Goal: Information Seeking & Learning: Learn about a topic

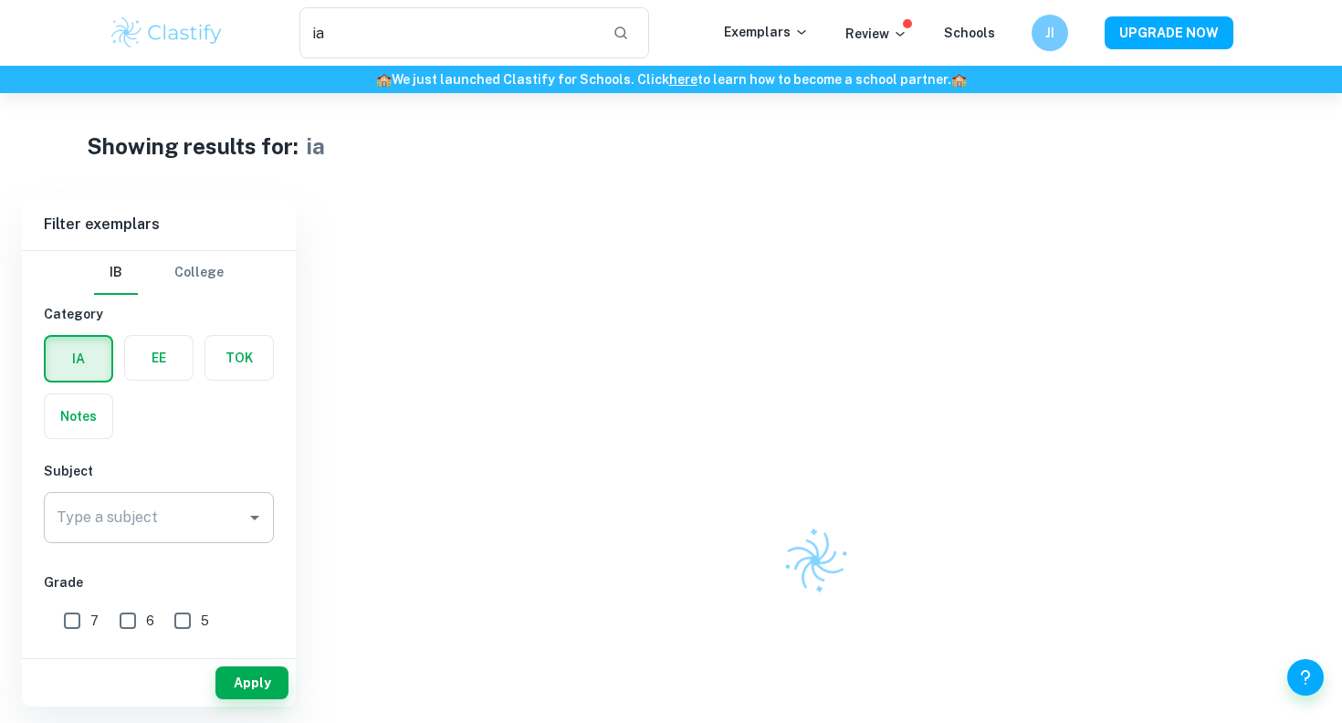
click at [173, 496] on div "Type a subject" at bounding box center [159, 517] width 230 height 51
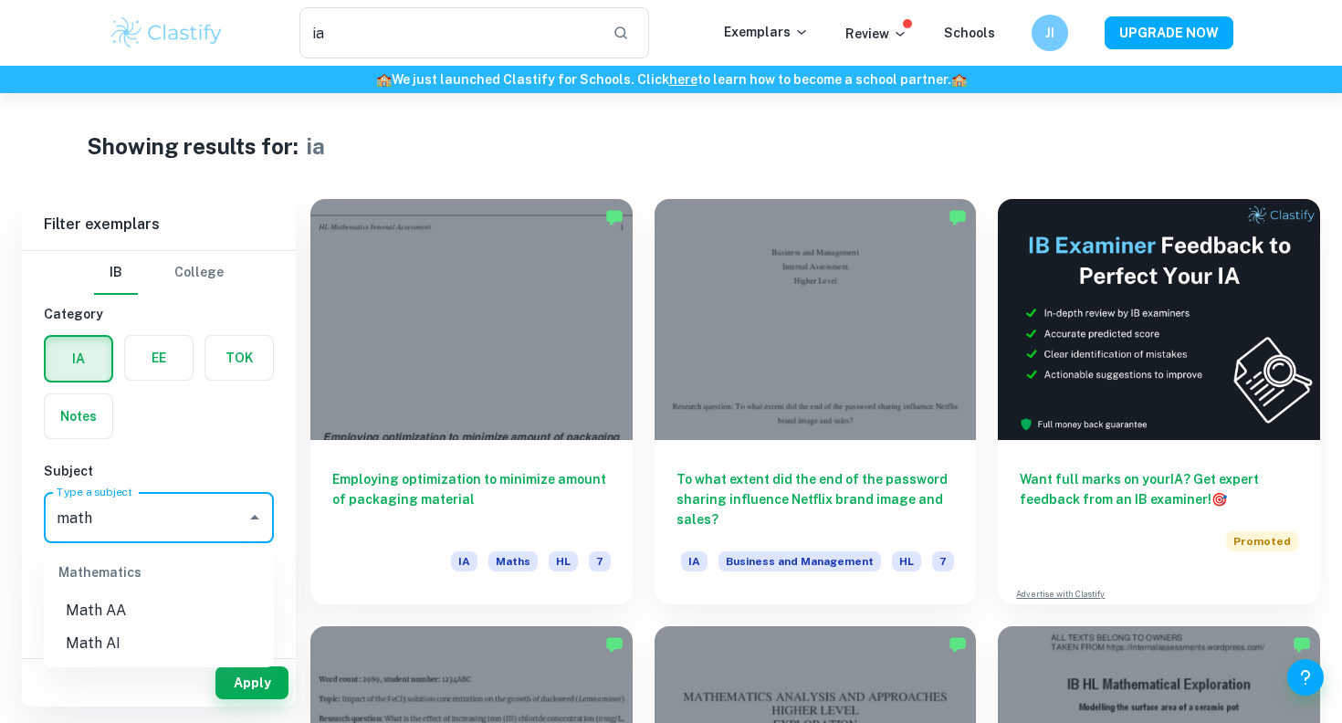
click at [145, 602] on li "Math AA" at bounding box center [159, 610] width 230 height 33
type input "Math AA"
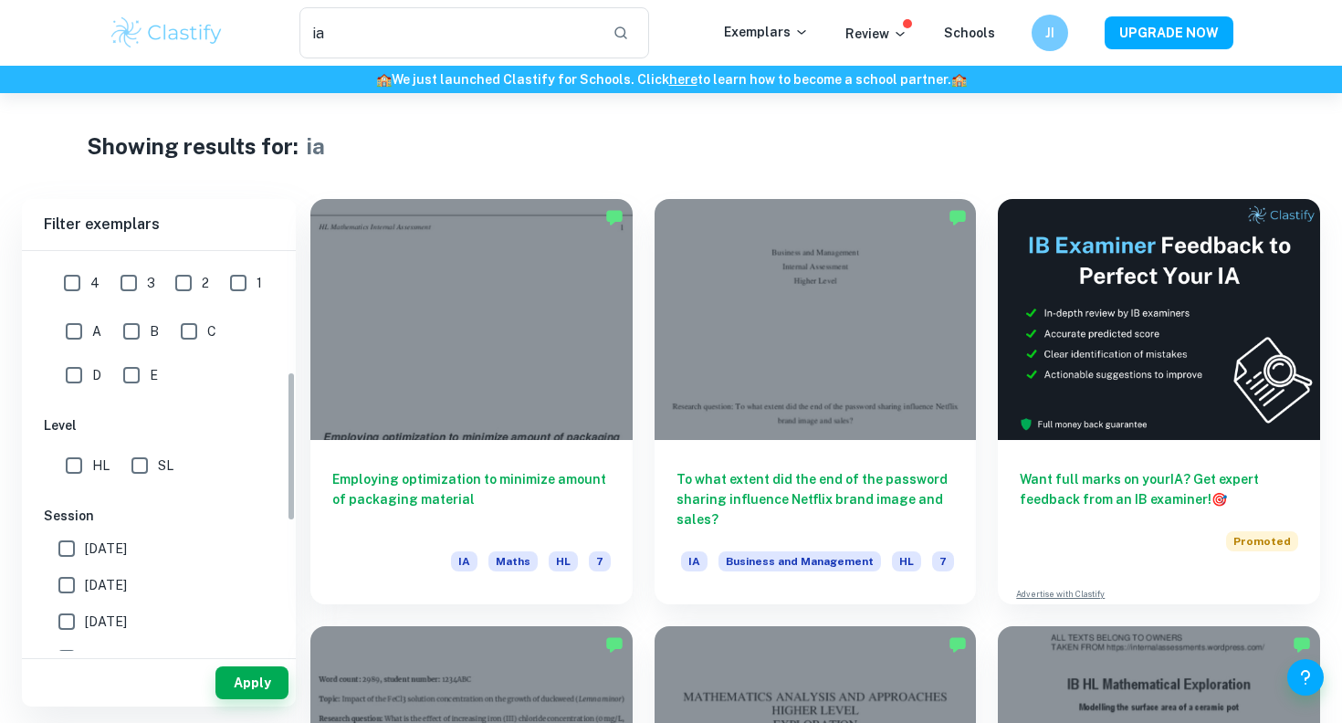
scroll to position [449, 0]
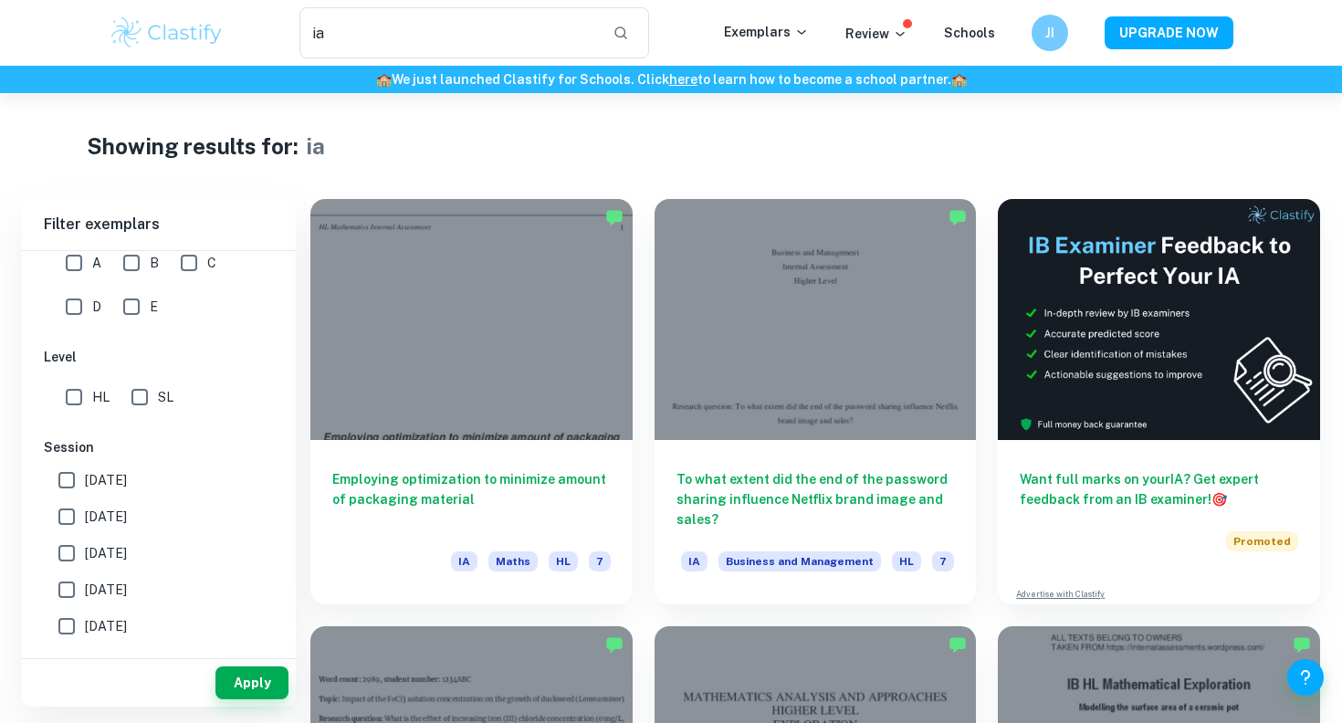
click at [86, 399] on input "HL" at bounding box center [74, 397] width 37 height 37
checkbox input "true"
click at [261, 676] on button "Apply" at bounding box center [251, 682] width 73 height 33
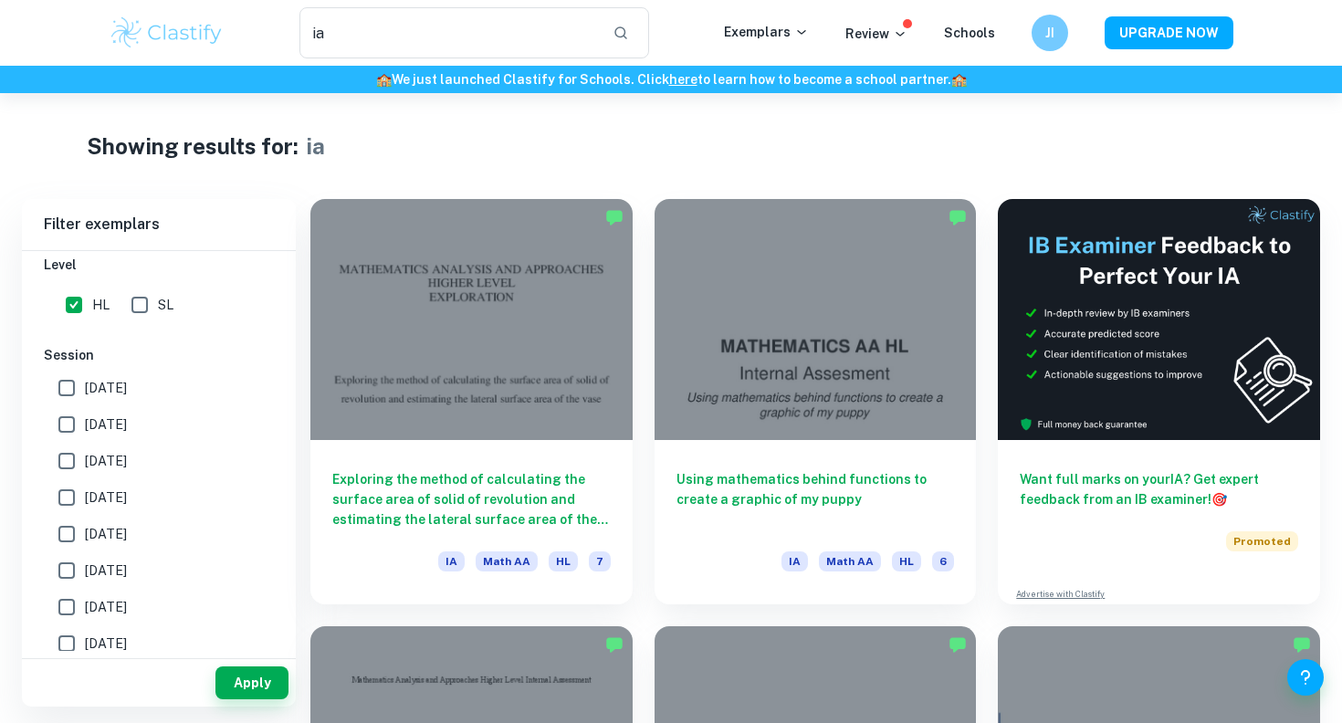
click at [246, 653] on div "Apply" at bounding box center [159, 679] width 274 height 56
click at [245, 684] on button "Apply" at bounding box center [251, 682] width 73 height 33
click at [265, 684] on button "Apply" at bounding box center [251, 682] width 73 height 33
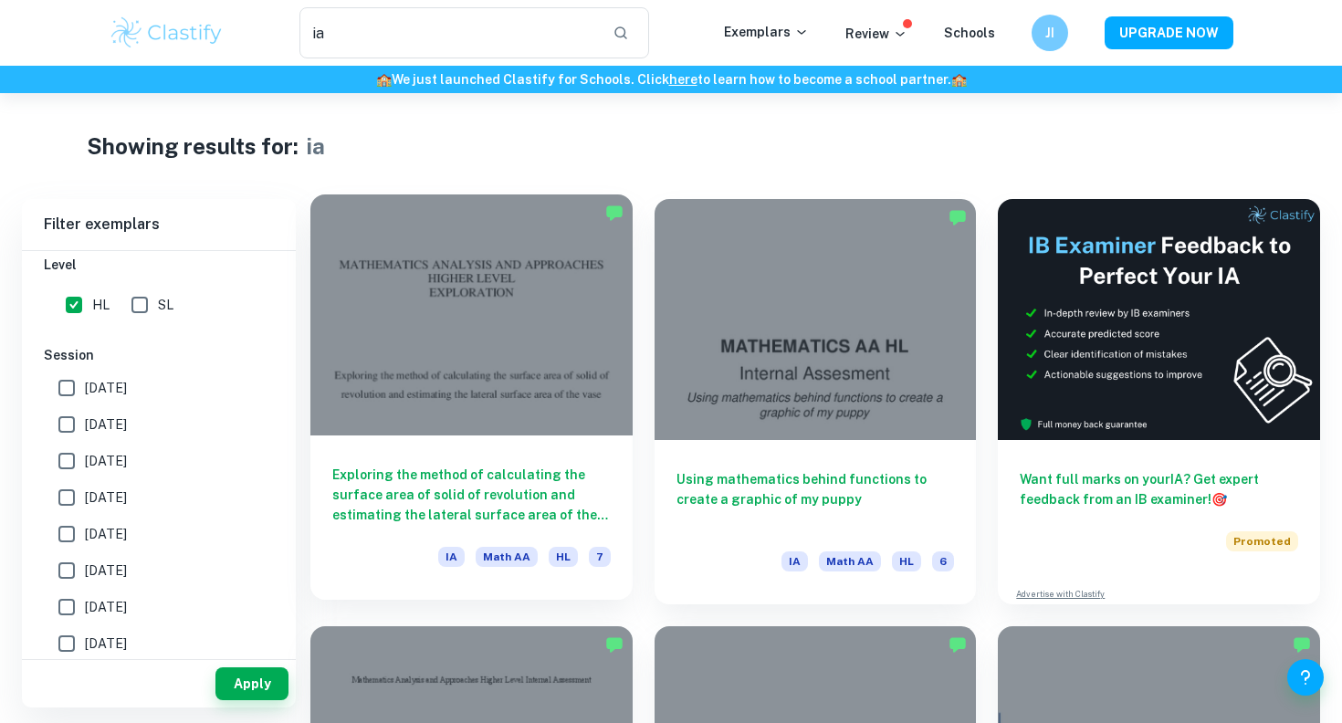
scroll to position [1, 0]
click at [456, 432] on div at bounding box center [471, 314] width 322 height 241
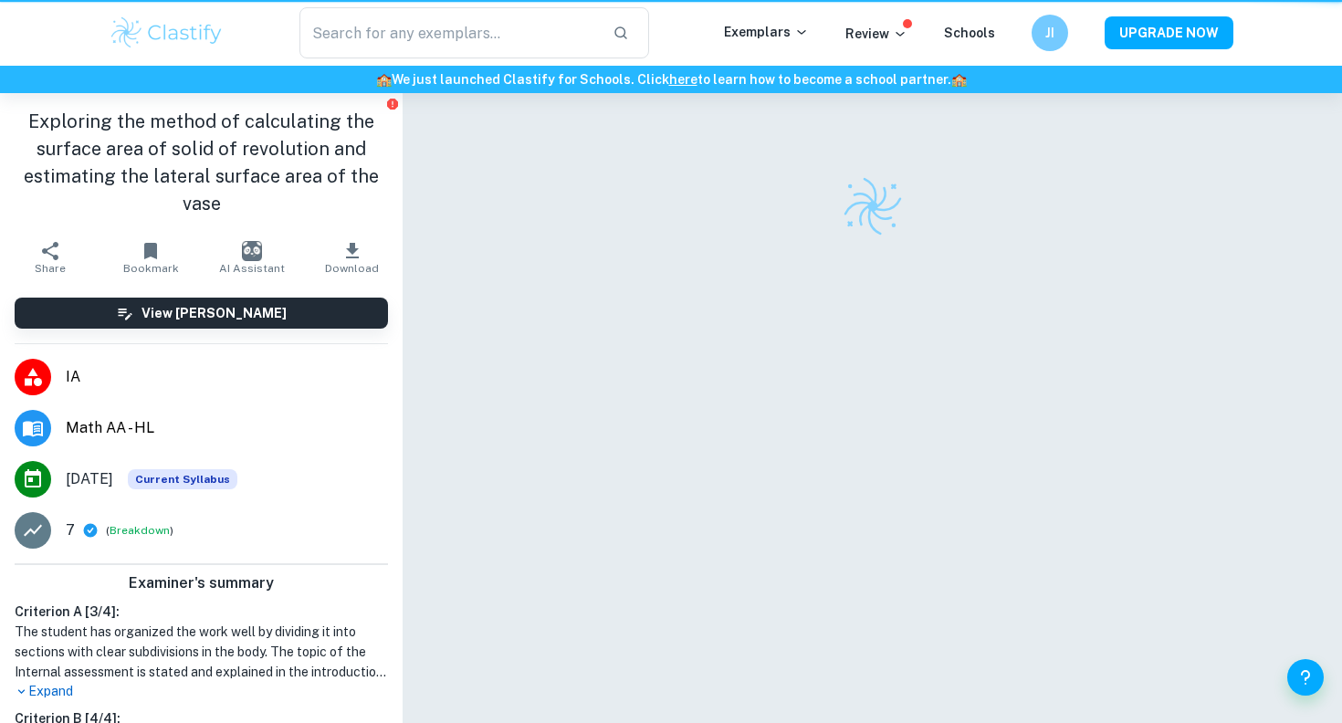
click at [456, 432] on div at bounding box center [872, 431] width 939 height 679
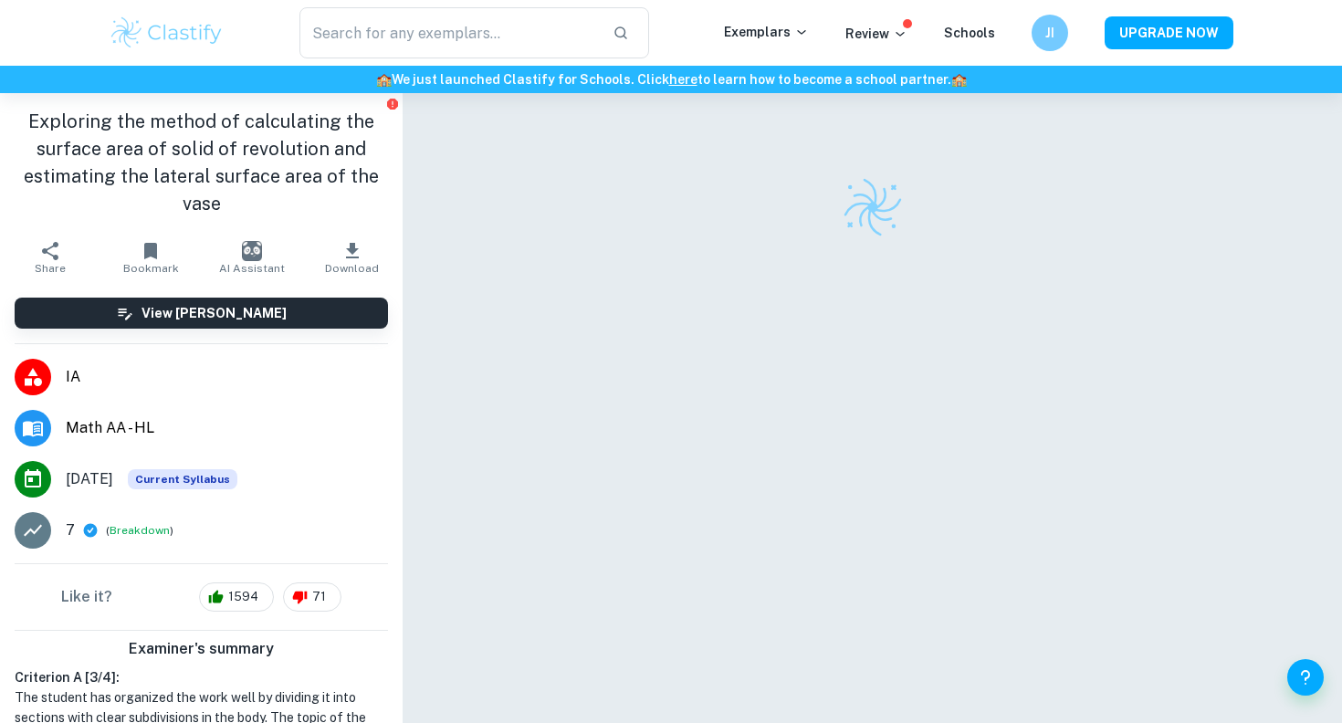
click at [564, 341] on div at bounding box center [872, 432] width 805 height 679
click at [408, 41] on input "ia" at bounding box center [448, 32] width 299 height 51
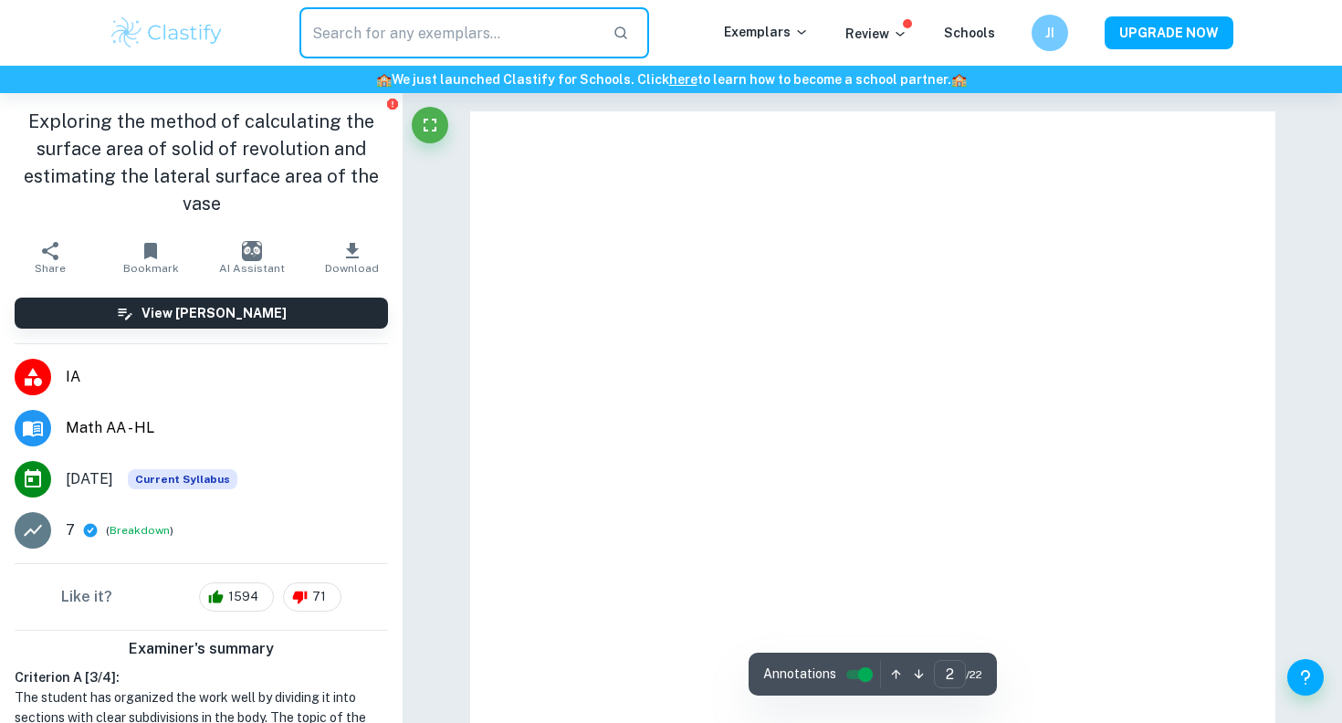
type input "1"
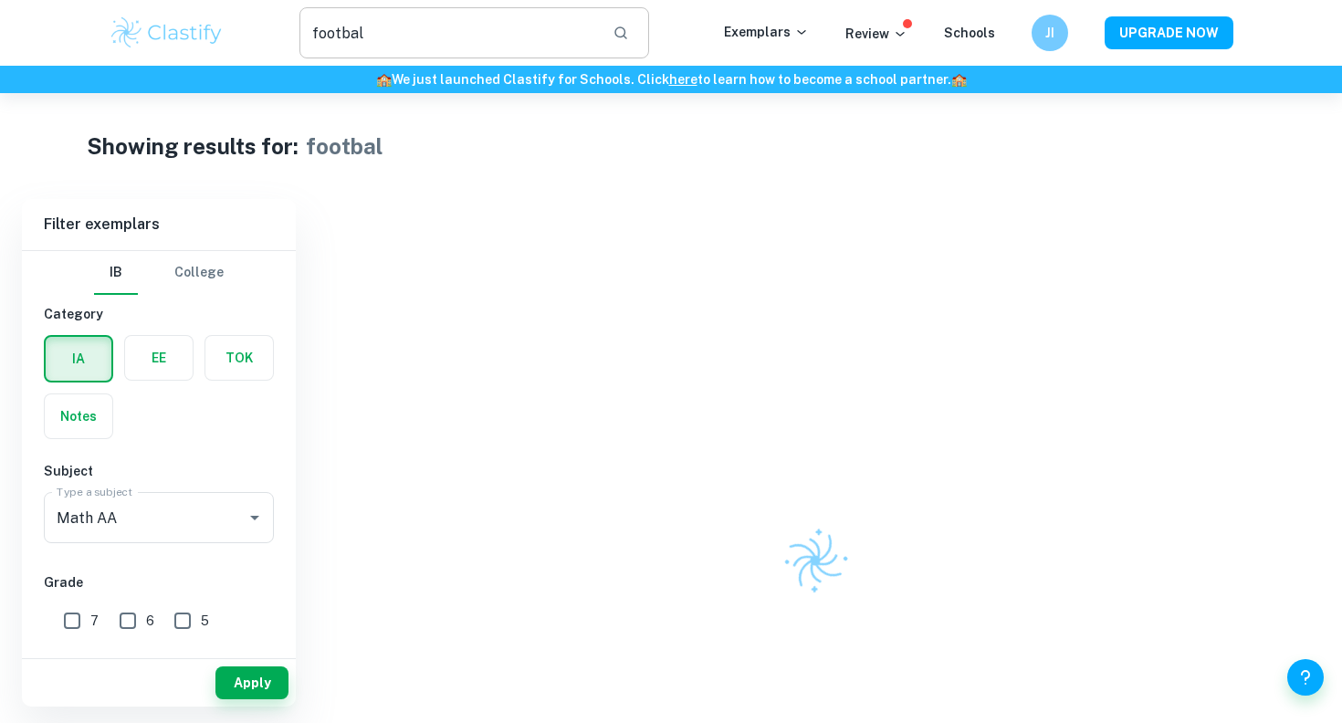
click at [393, 37] on input "footbal" at bounding box center [448, 32] width 299 height 51
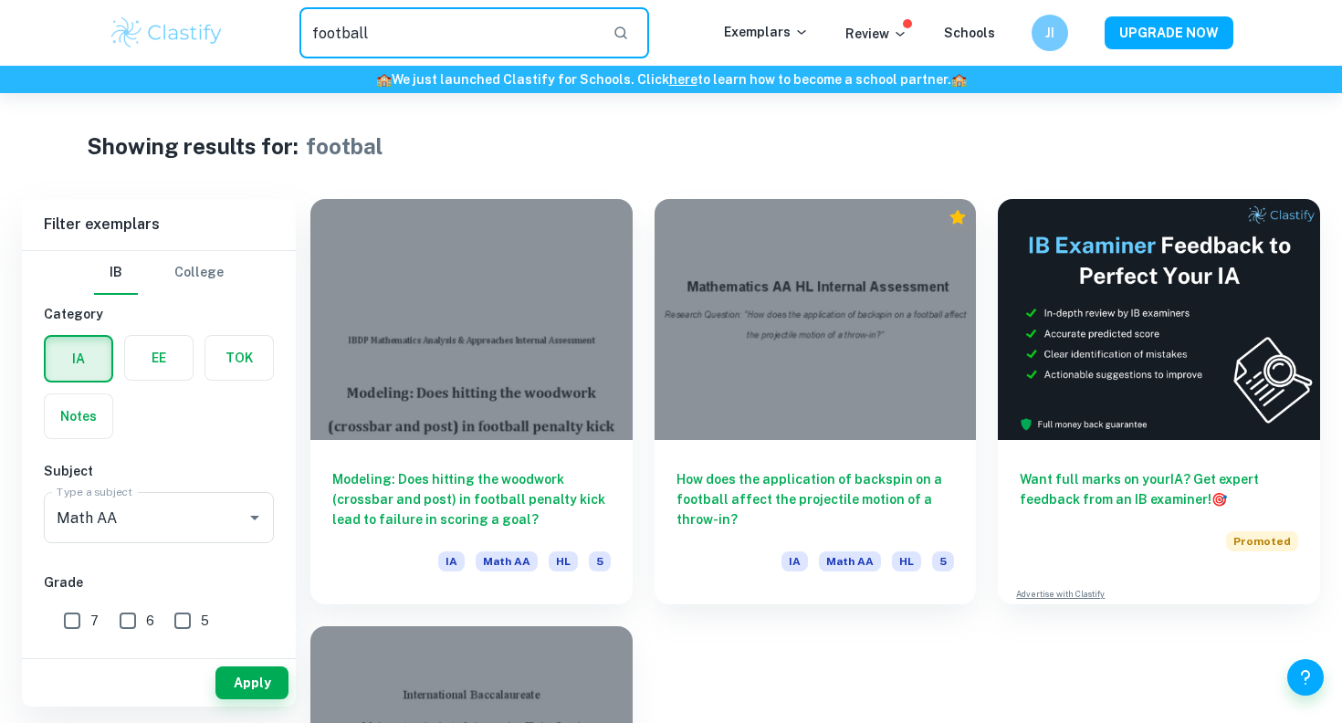
type input "football"
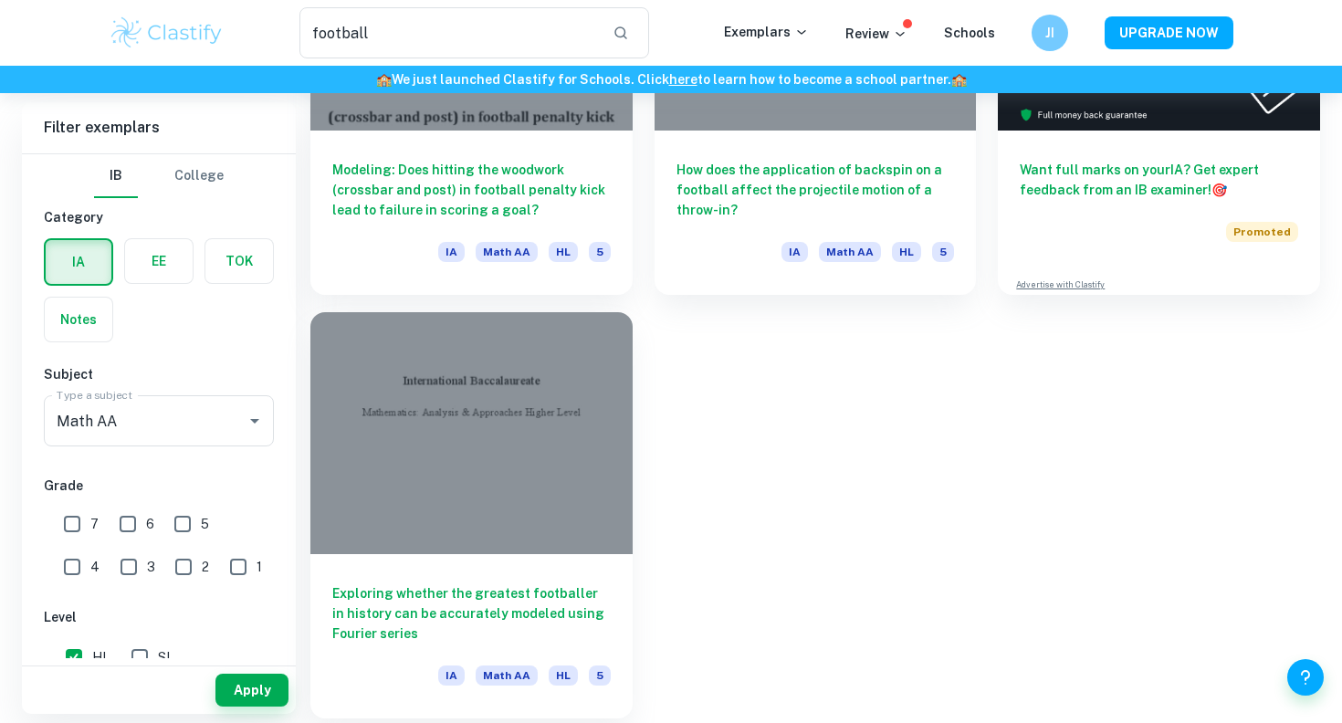
scroll to position [309, 0]
